Goal: Task Accomplishment & Management: Use online tool/utility

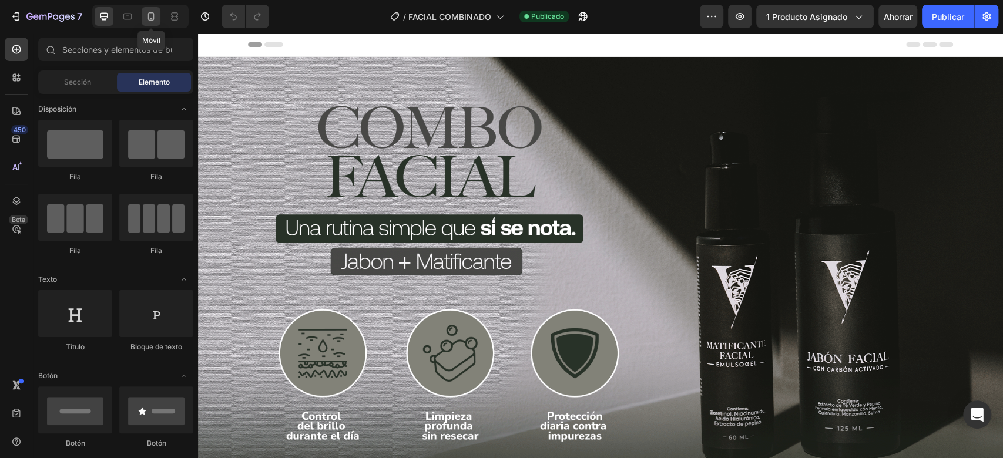
click at [153, 8] on div at bounding box center [151, 16] width 19 height 19
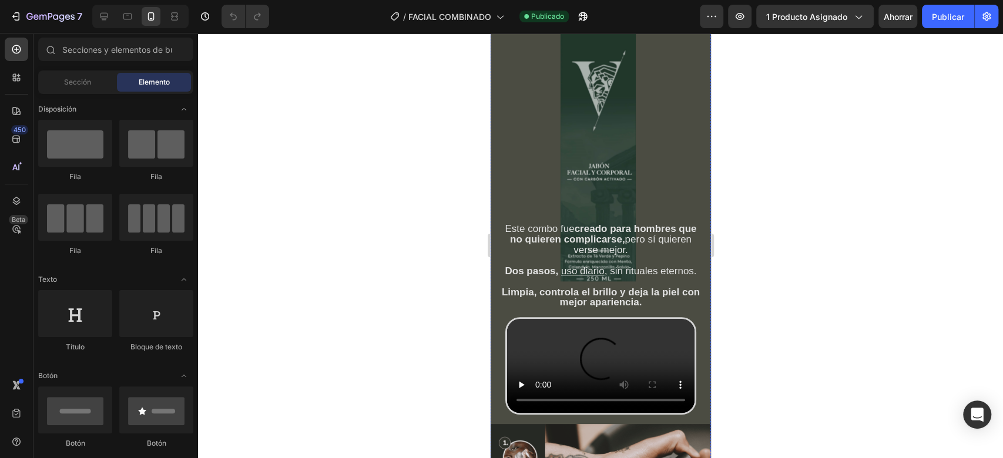
scroll to position [366, 0]
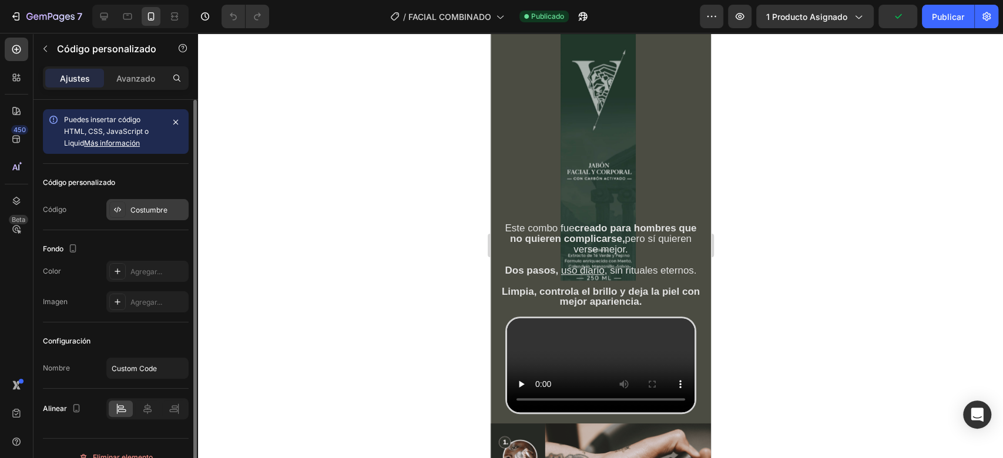
click at [150, 202] on div "Costumbre" at bounding box center [147, 209] width 82 height 21
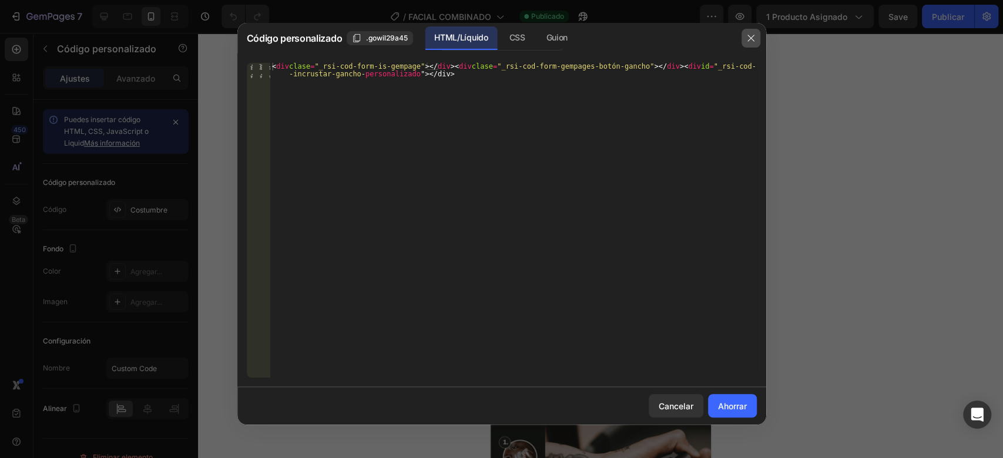
click at [758, 31] on button "button" at bounding box center [751, 38] width 19 height 19
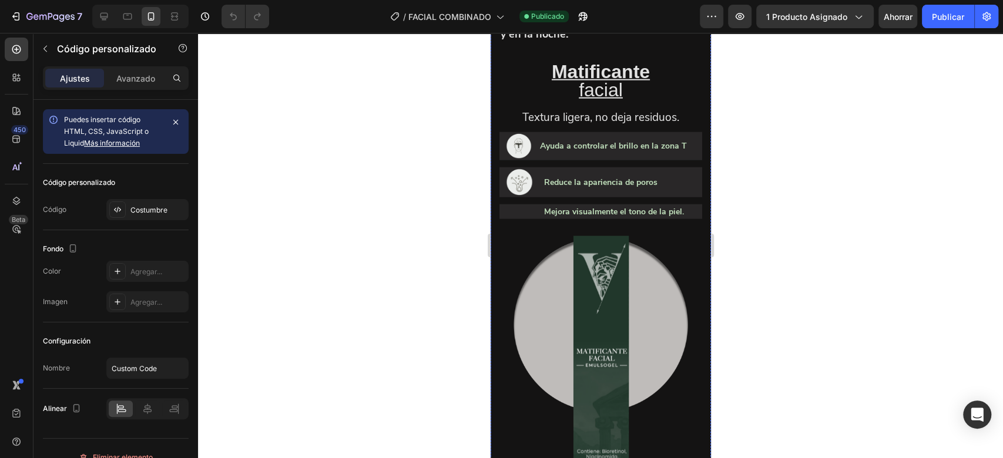
scroll to position [1932, 0]
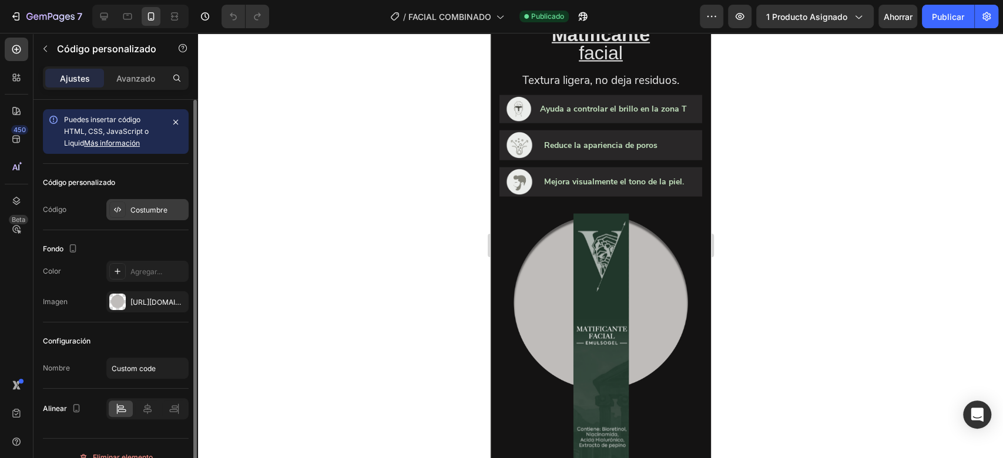
click at [157, 199] on div "Costumbre" at bounding box center [147, 209] width 82 height 21
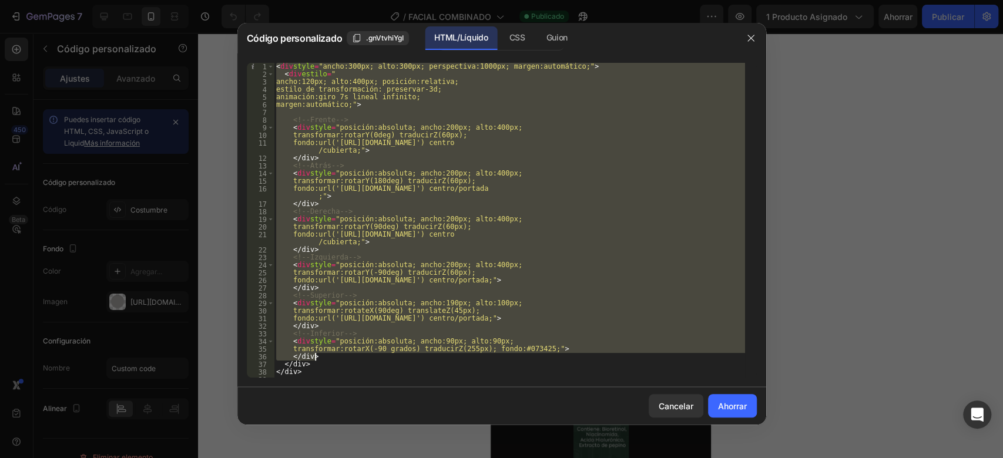
scroll to position [51, 0]
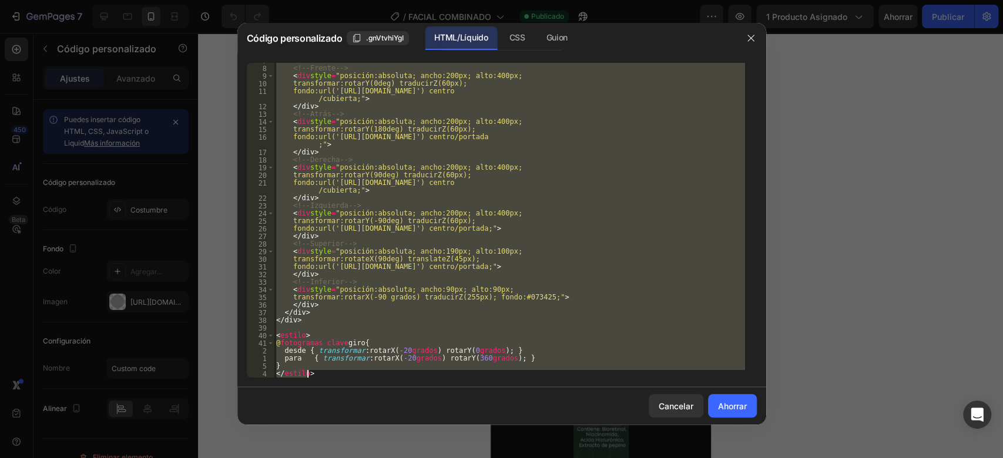
drag, startPoint x: 277, startPoint y: 63, endPoint x: 368, endPoint y: 426, distance: 373.9
click at [368, 426] on div "Código personalizado .gnVtvhiYgI HTML/Líquido CSS Guion <div style="width:300px…" at bounding box center [501, 229] width 529 height 413
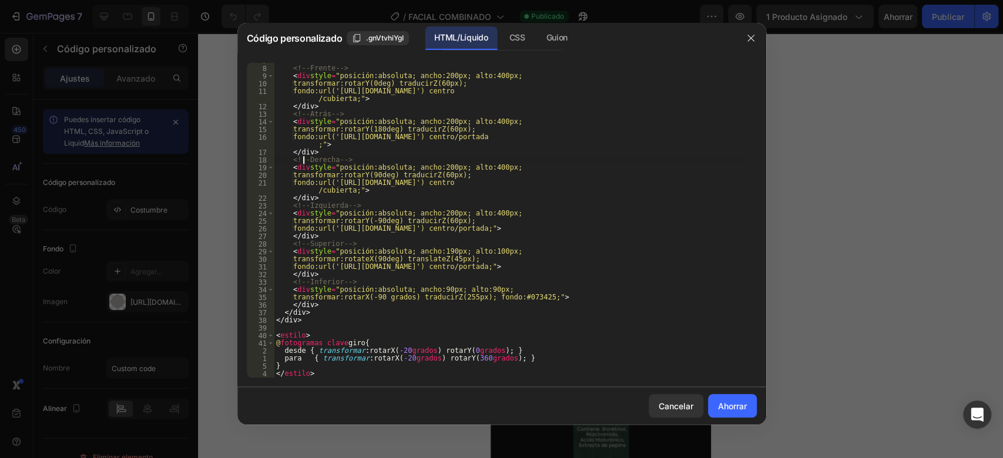
click at [333, 374] on div "<!-- Frente --> < div style = "posición:absoluta; ancho:200px; alto:400px; tran…" at bounding box center [509, 222] width 471 height 330
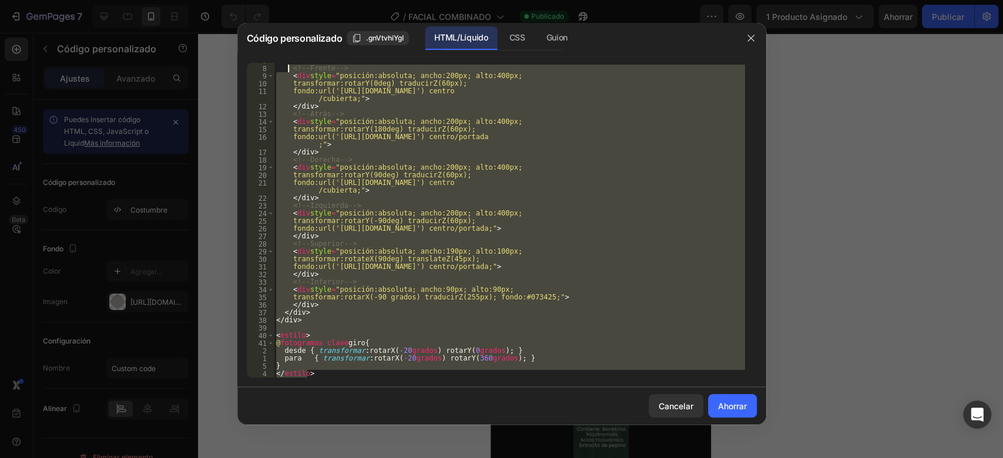
scroll to position [0, 0]
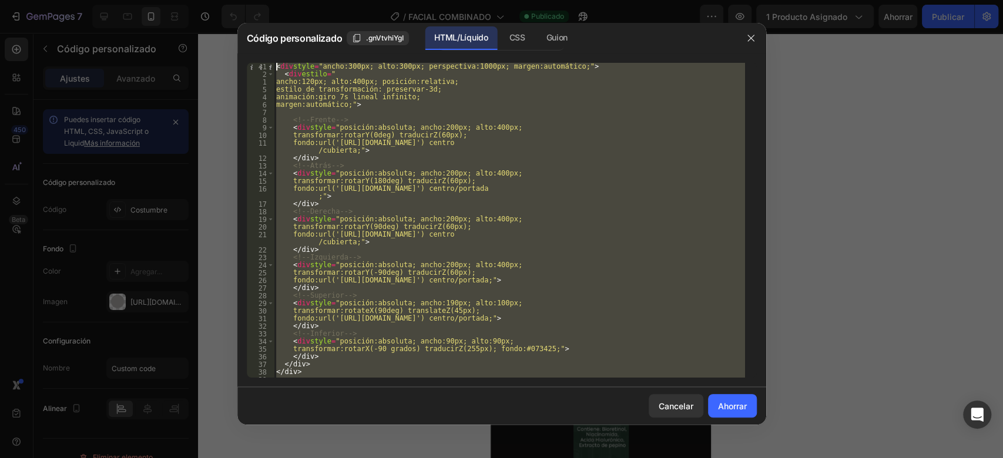
drag, startPoint x: 343, startPoint y: 374, endPoint x: 276, endPoint y: 29, distance: 351.9
click at [276, 29] on div "Código personalizado .gnVtvhiYgI HTML/Líquido CSS Guion </style> 41 2 1 5 4 6 7…" at bounding box center [501, 224] width 529 height 402
type textarea "<div style="width:300px; height:300px; perspective:1000px; margin:auto;"> <div …"
click at [758, 45] on button "button" at bounding box center [751, 38] width 19 height 19
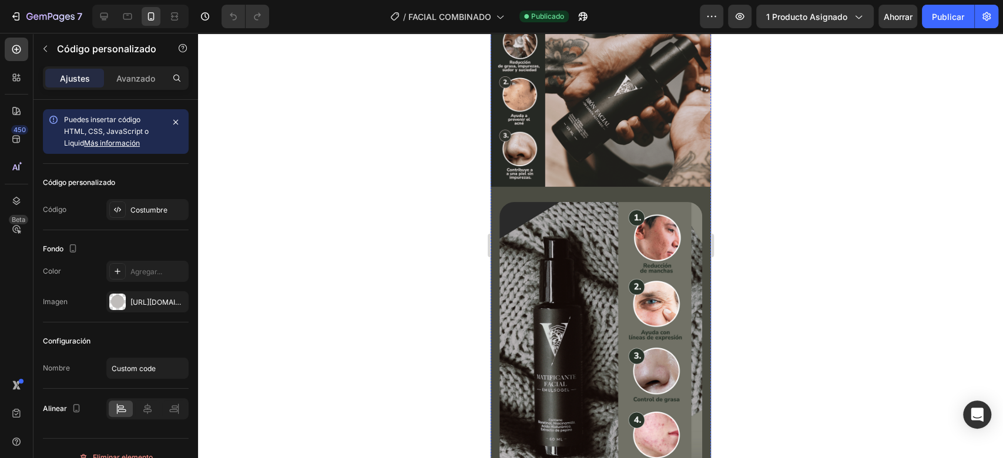
scroll to position [783, 0]
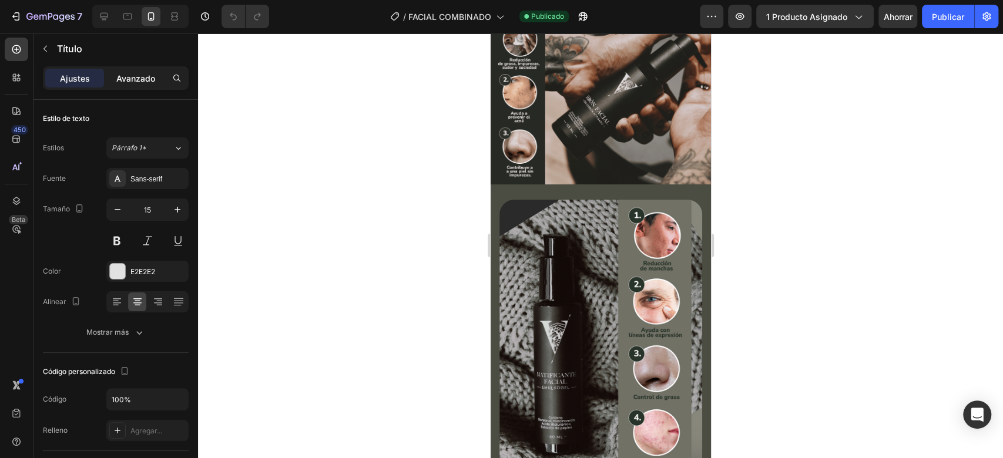
click at [136, 75] on font "Avanzado" at bounding box center [135, 78] width 39 height 10
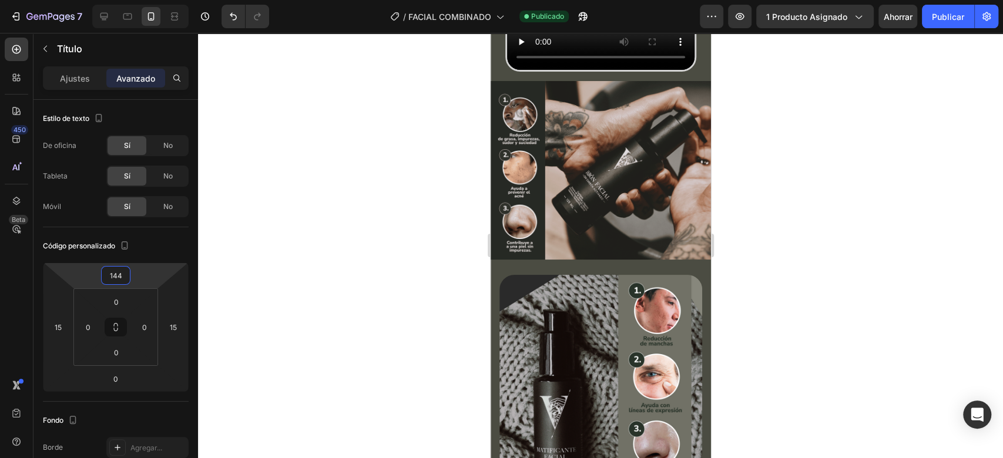
drag, startPoint x: 144, startPoint y: 274, endPoint x: 157, endPoint y: 223, distance: 52.2
click at [157, 0] on html "7 Version history / FACIAL COMBINADO Publicado Avance 1 producto asignado Ahorr…" at bounding box center [501, 0] width 1003 height 0
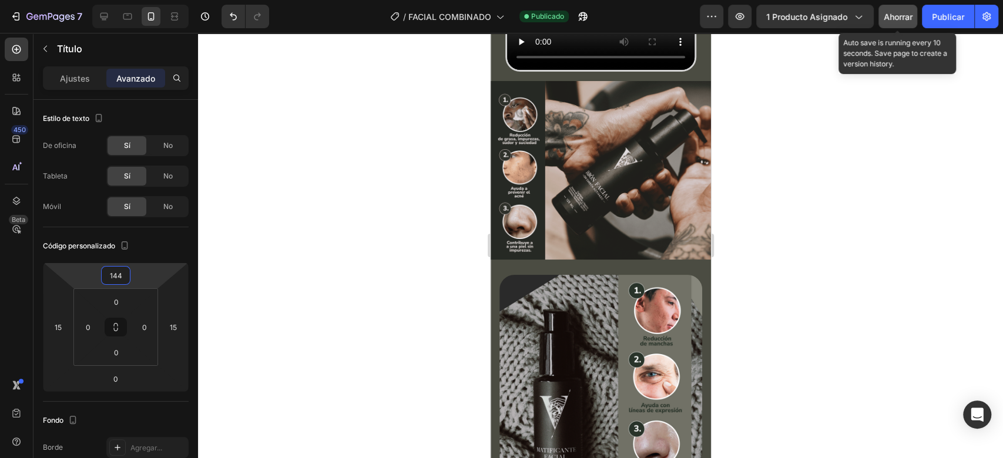
click at [898, 21] on font "Ahorrar" at bounding box center [898, 17] width 29 height 10
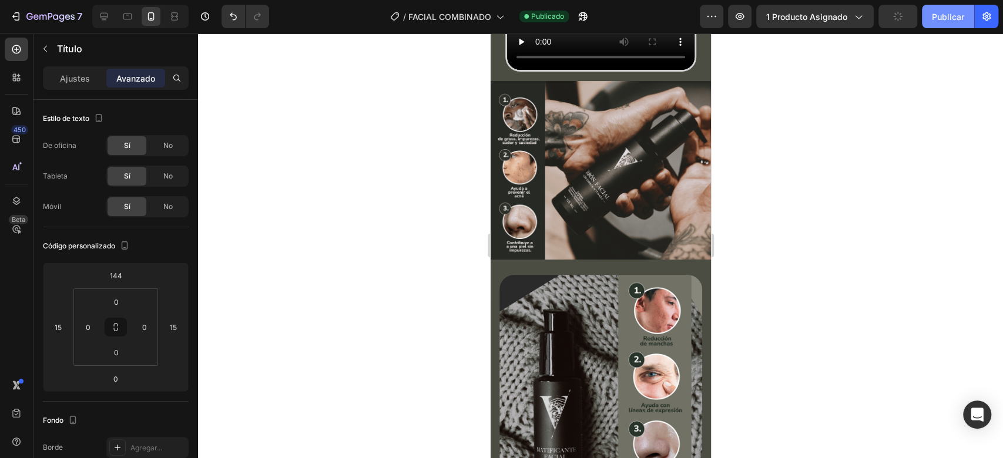
click at [968, 13] on button "Publicar" at bounding box center [948, 17] width 52 height 24
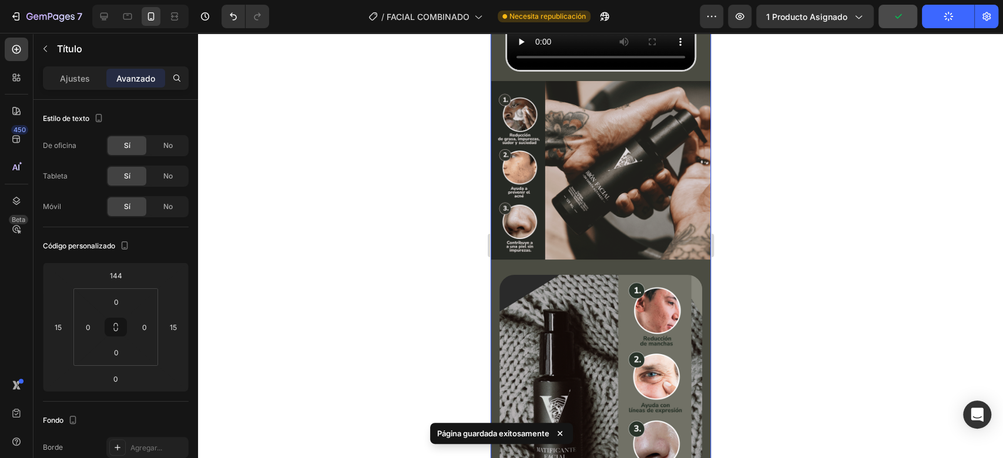
scroll to position [626, 0]
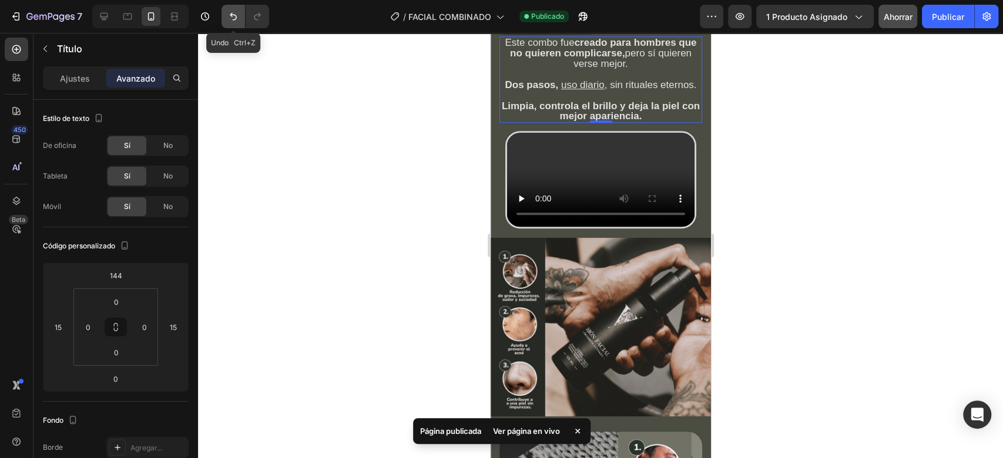
click at [231, 24] on button "Deshacer/Rehacer" at bounding box center [234, 17] width 24 height 24
type input "16"
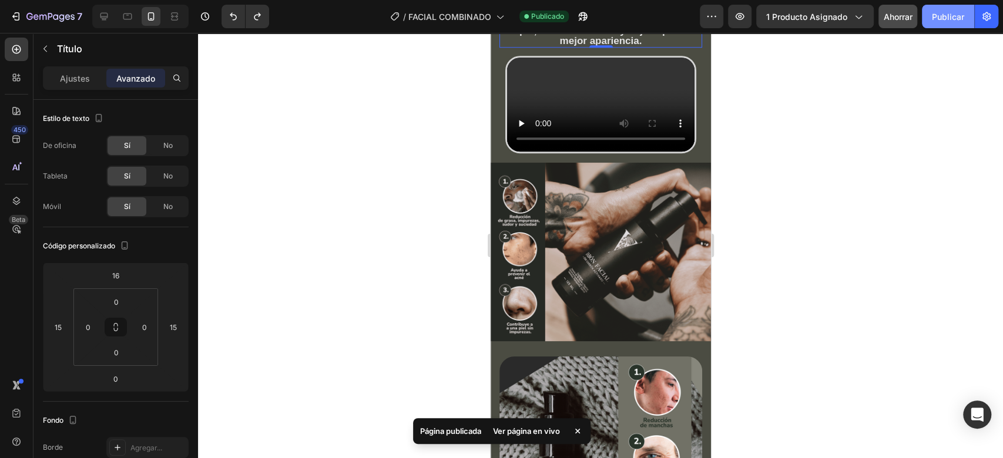
click at [958, 12] on font "Publicar" at bounding box center [948, 17] width 32 height 10
